Goal: Find specific page/section: Find specific page/section

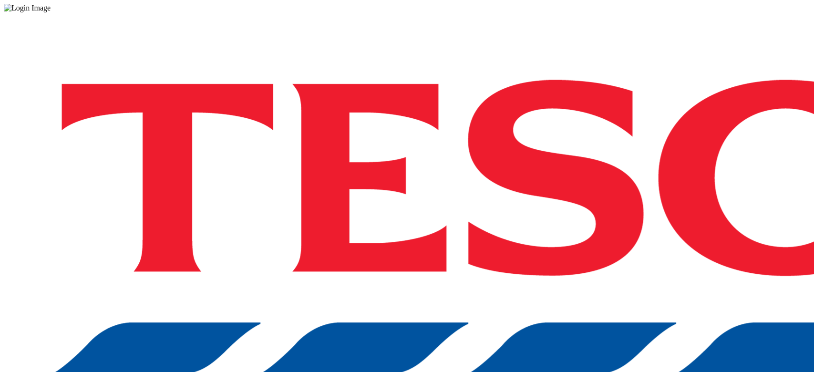
drag, startPoint x: 609, startPoint y: 223, endPoint x: 599, endPoint y: 204, distance: 21.1
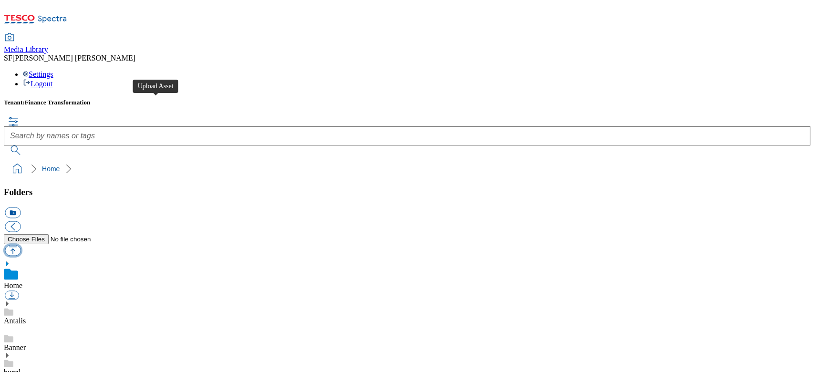
click at [21, 245] on button "button" at bounding box center [13, 250] width 16 height 11
type input "C:\fakepath\720003248001.jpg"
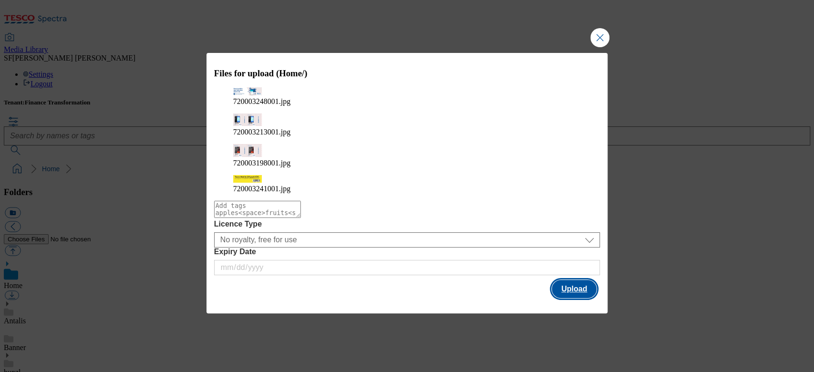
click at [563, 280] on button "Upload" at bounding box center [574, 289] width 45 height 18
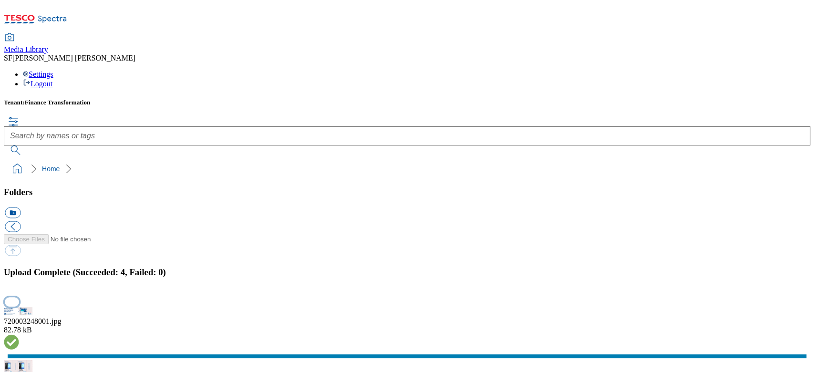
click at [19, 298] on button "button" at bounding box center [12, 302] width 14 height 9
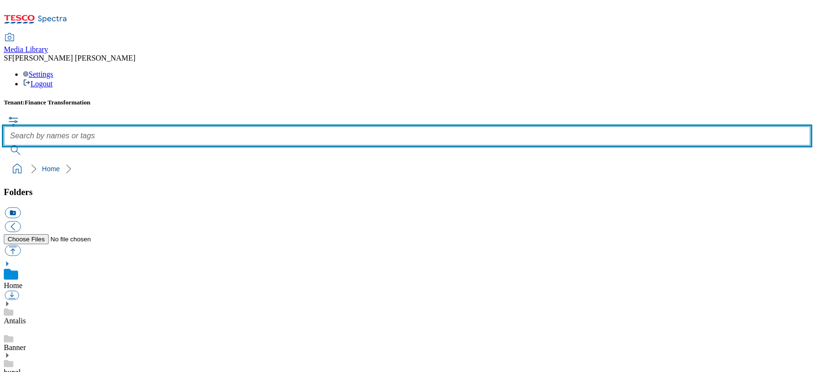
click at [330, 126] on input "text" at bounding box center [407, 135] width 806 height 19
paste input "720003213001"
type input "720003213001"
click at [4, 145] on button "submit" at bounding box center [16, 150] width 25 height 10
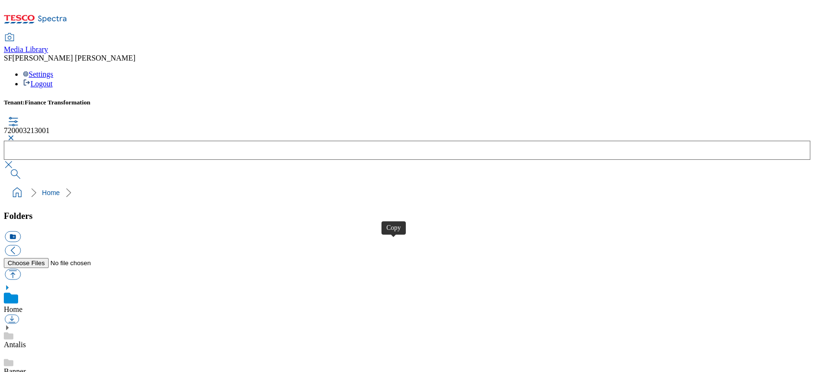
click at [15, 135] on button "button" at bounding box center [9, 138] width 11 height 6
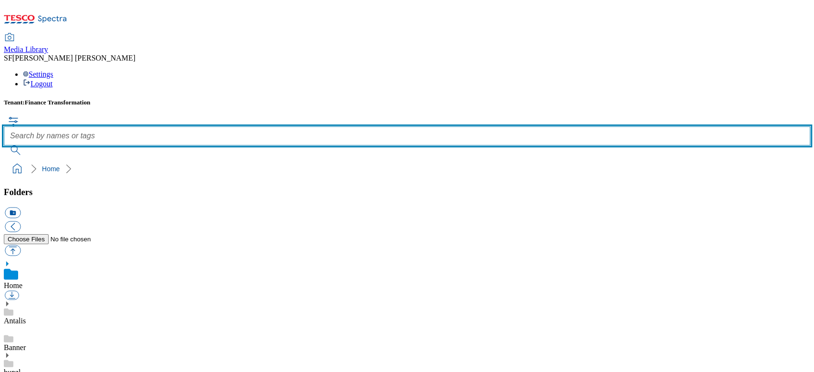
click at [334, 126] on input "text" at bounding box center [407, 135] width 806 height 19
paste input "720003198001"
type input "720003198001"
click at [4, 145] on button "submit" at bounding box center [16, 150] width 25 height 10
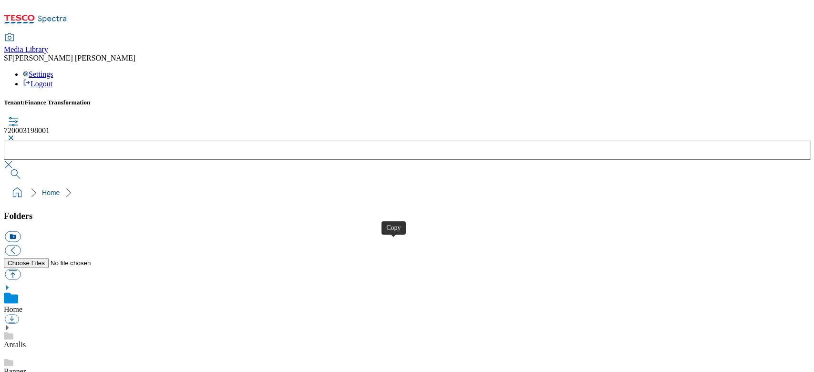
click at [15, 135] on button "button" at bounding box center [9, 138] width 11 height 6
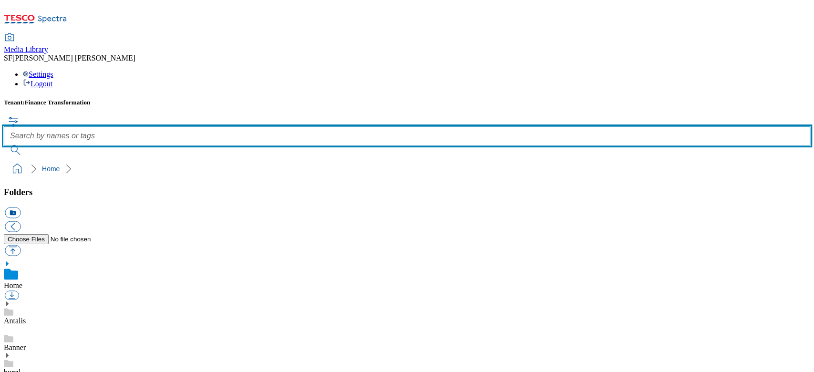
click at [343, 126] on input "text" at bounding box center [407, 135] width 806 height 19
paste input "720003248001"
type input "720003248001"
click at [4, 145] on button "submit" at bounding box center [16, 150] width 25 height 10
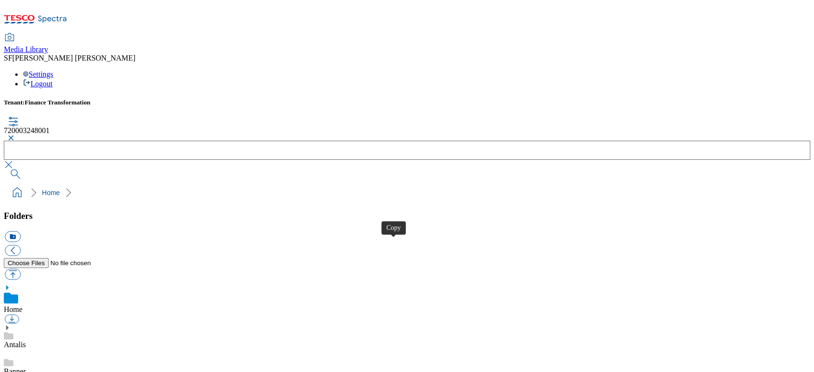
click at [15, 135] on button "button" at bounding box center [9, 138] width 11 height 6
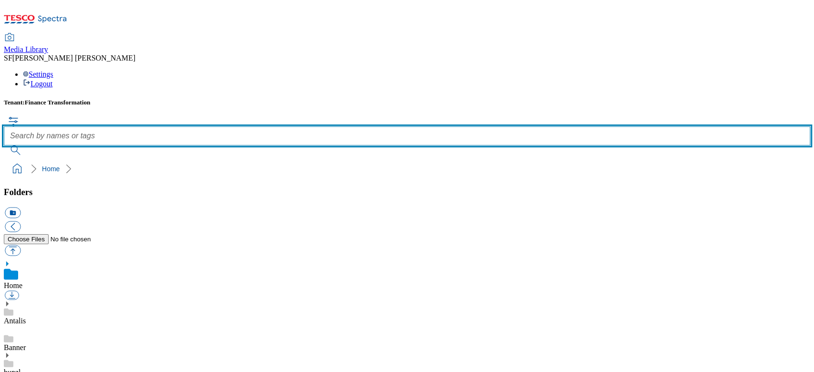
click at [333, 126] on input "text" at bounding box center [407, 135] width 806 height 19
paste input "720003241001"
type input "720003241001"
click at [4, 145] on button "submit" at bounding box center [16, 150] width 25 height 10
